Goal: Check status: Check status

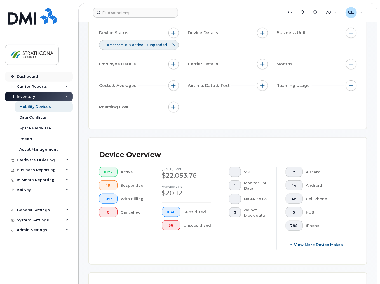
scroll to position [22, 0]
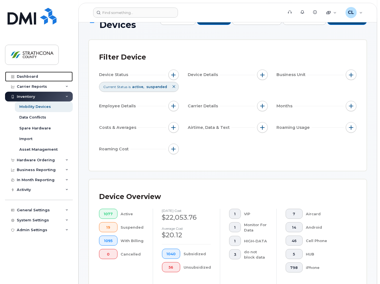
drag, startPoint x: 28, startPoint y: 76, endPoint x: 228, endPoint y: 96, distance: 200.6
click at [28, 76] on div "Dashboard" at bounding box center [27, 76] width 21 height 4
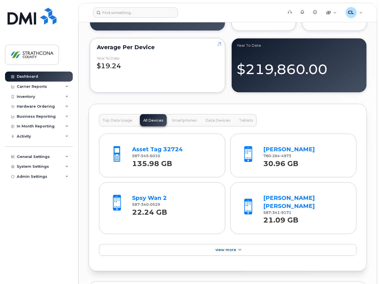
scroll to position [649, 0]
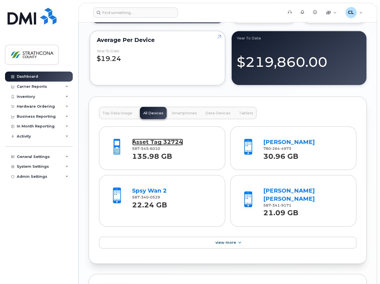
click at [172, 142] on link "Asset Tag 32724" at bounding box center [157, 142] width 51 height 7
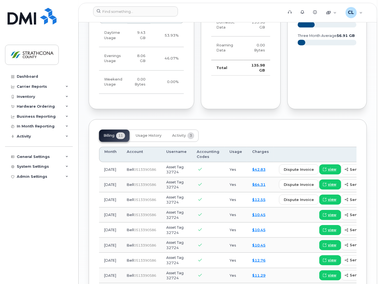
scroll to position [448, 0]
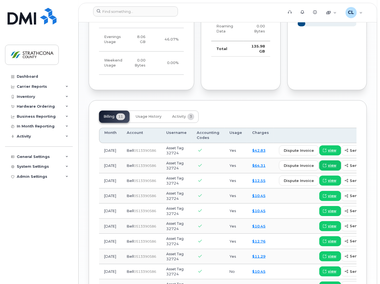
click at [328, 163] on span "view" at bounding box center [332, 165] width 8 height 5
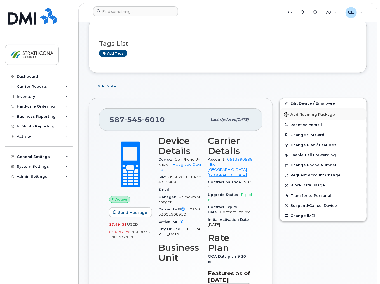
scroll to position [0, 0]
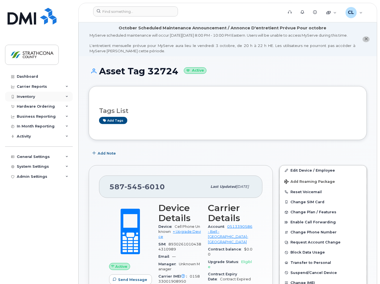
click at [31, 95] on div "Inventory" at bounding box center [26, 97] width 18 height 4
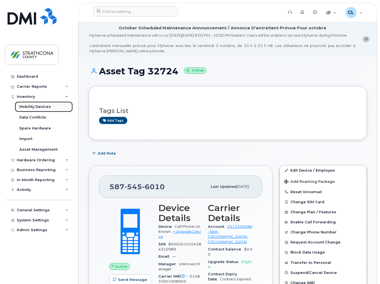
click at [34, 107] on div "Mobility Devices" at bounding box center [35, 106] width 32 height 5
